Goal: Check status: Check status

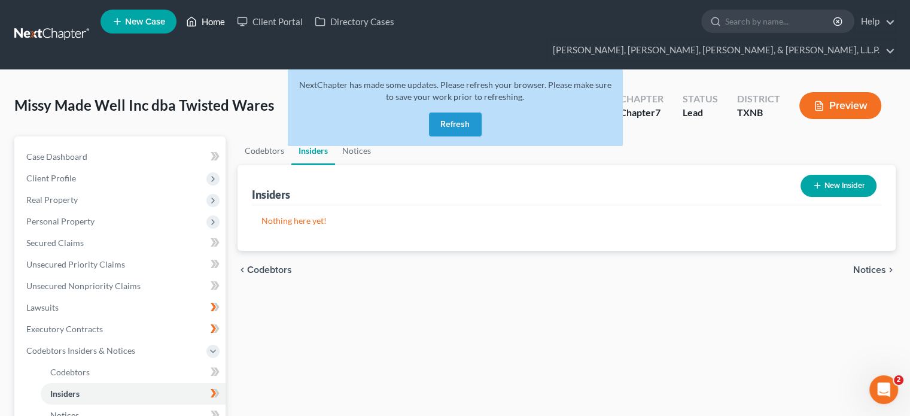
click at [215, 26] on link "Home" at bounding box center [205, 22] width 51 height 22
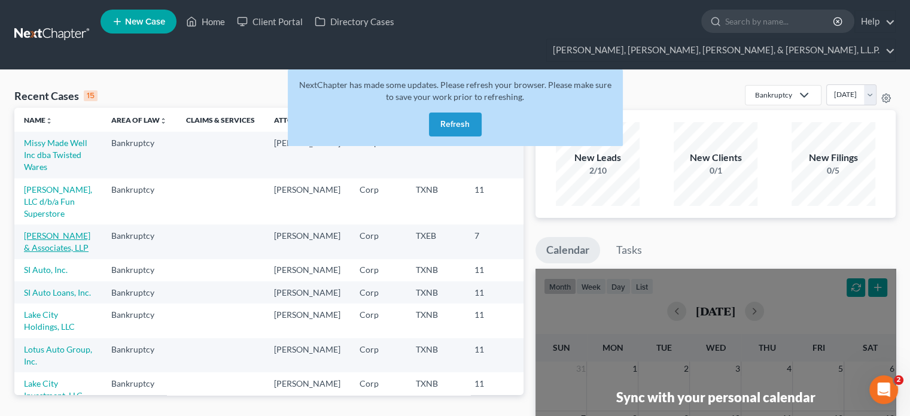
click at [33, 250] on link "[PERSON_NAME] & Associates, LLP" at bounding box center [57, 241] width 66 height 22
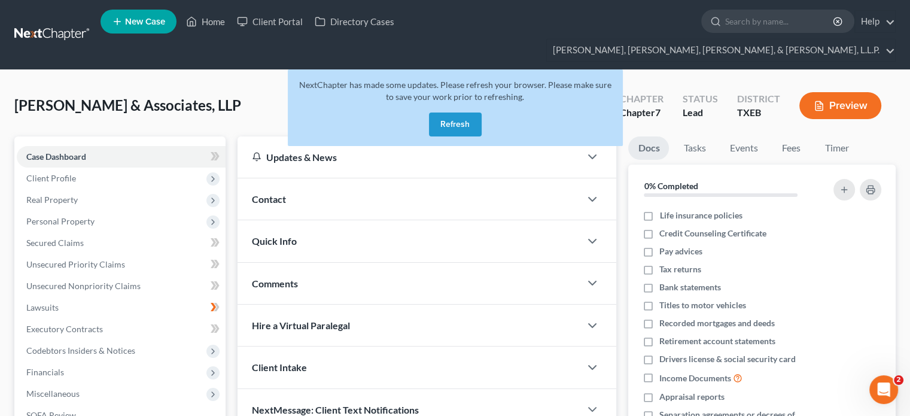
click at [459, 112] on button "Refresh" at bounding box center [455, 124] width 53 height 24
